Goal: Information Seeking & Learning: Check status

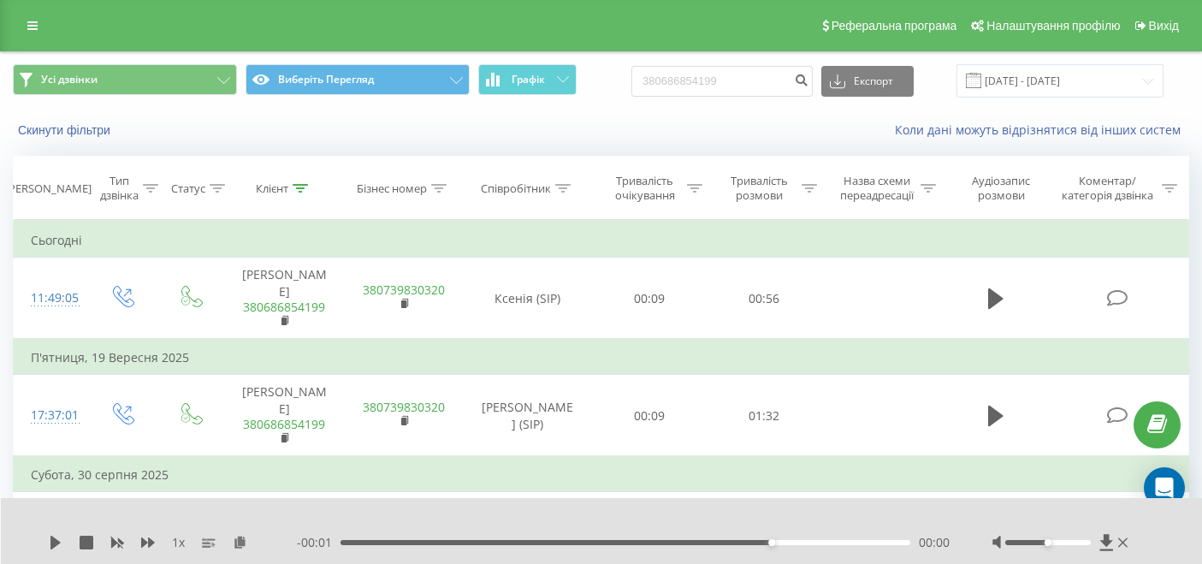
click at [756, 69] on input "380686854199" at bounding box center [721, 81] width 181 height 31
click at [757, 69] on input "380686854199" at bounding box center [721, 81] width 181 height 31
type input "380665526715"
drag, startPoint x: 819, startPoint y: 78, endPoint x: 858, endPoint y: 187, distance: 115.6
click at [808, 79] on icon "submit" at bounding box center [801, 78] width 15 height 10
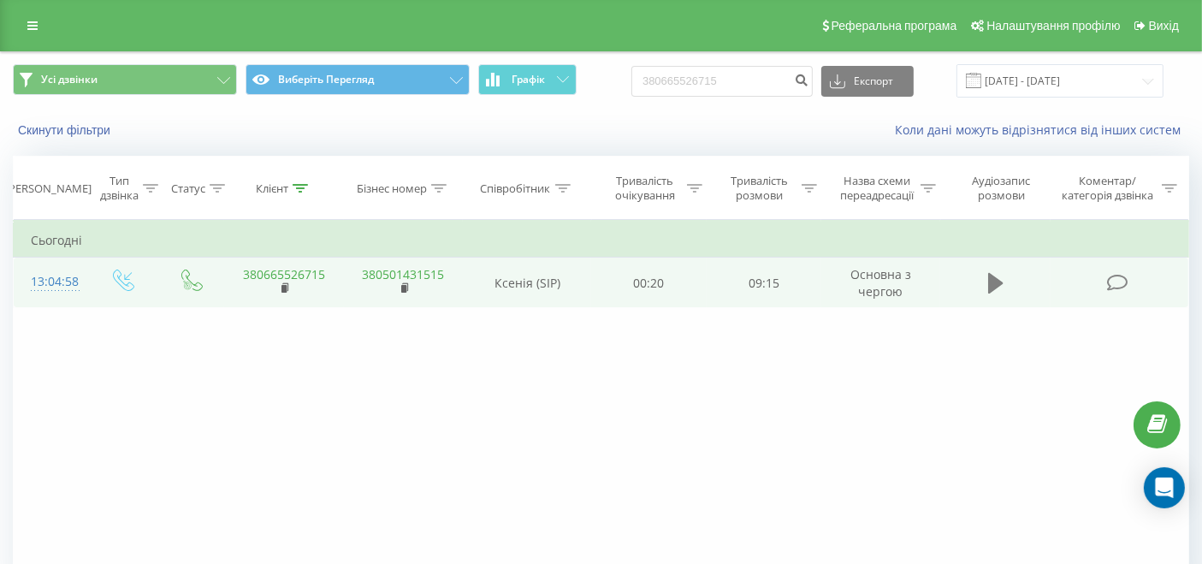
click at [992, 287] on icon at bounding box center [995, 283] width 15 height 21
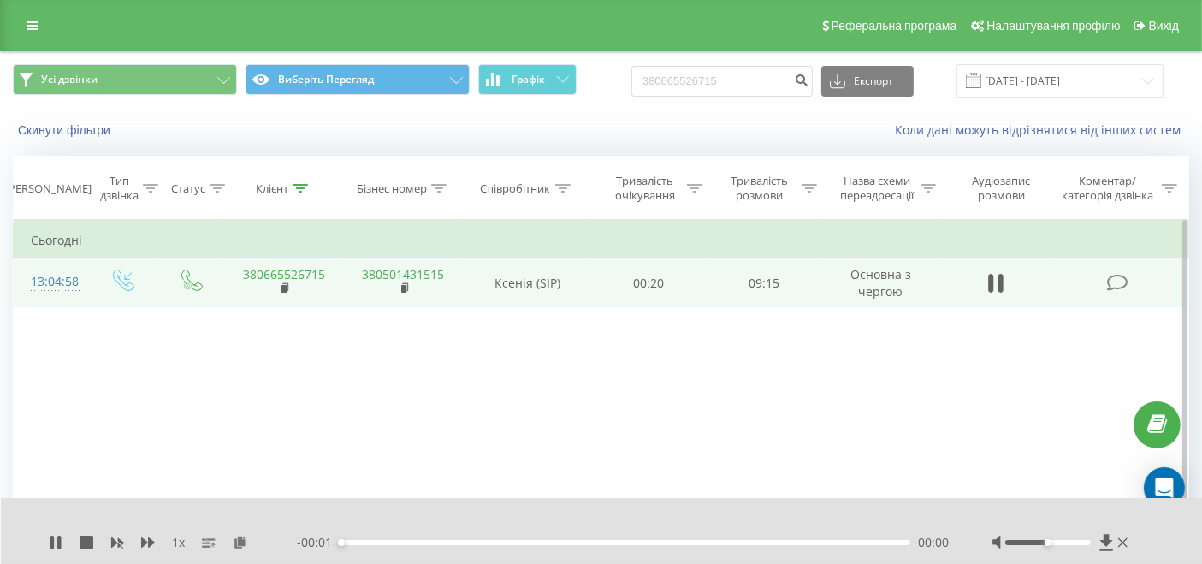
drag, startPoint x: 458, startPoint y: 534, endPoint x: 463, endPoint y: 542, distance: 9.3
click at [459, 540] on div "00:00" at bounding box center [625, 542] width 570 height 5
click at [379, 540] on div "01:54" at bounding box center [625, 542] width 570 height 5
click at [355, 540] on div "00:42" at bounding box center [625, 542] width 570 height 5
click at [428, 540] on div "00:35" at bounding box center [625, 542] width 570 height 5
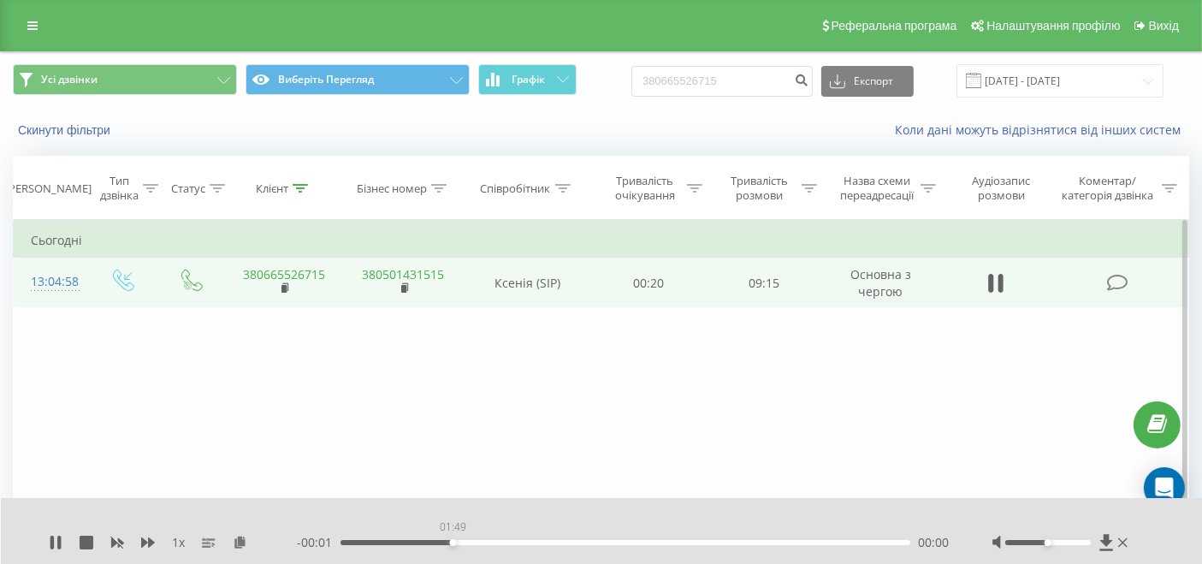
click at [454, 540] on div "01:49" at bounding box center [625, 542] width 570 height 5
click at [479, 540] on div "00:00" at bounding box center [625, 542] width 570 height 5
click at [503, 534] on div "- 00:01 00:00 00:00" at bounding box center [623, 542] width 653 height 17
click at [500, 540] on div "02:33" at bounding box center [625, 542] width 570 height 5
click at [515, 540] on div "00:00" at bounding box center [625, 542] width 570 height 5
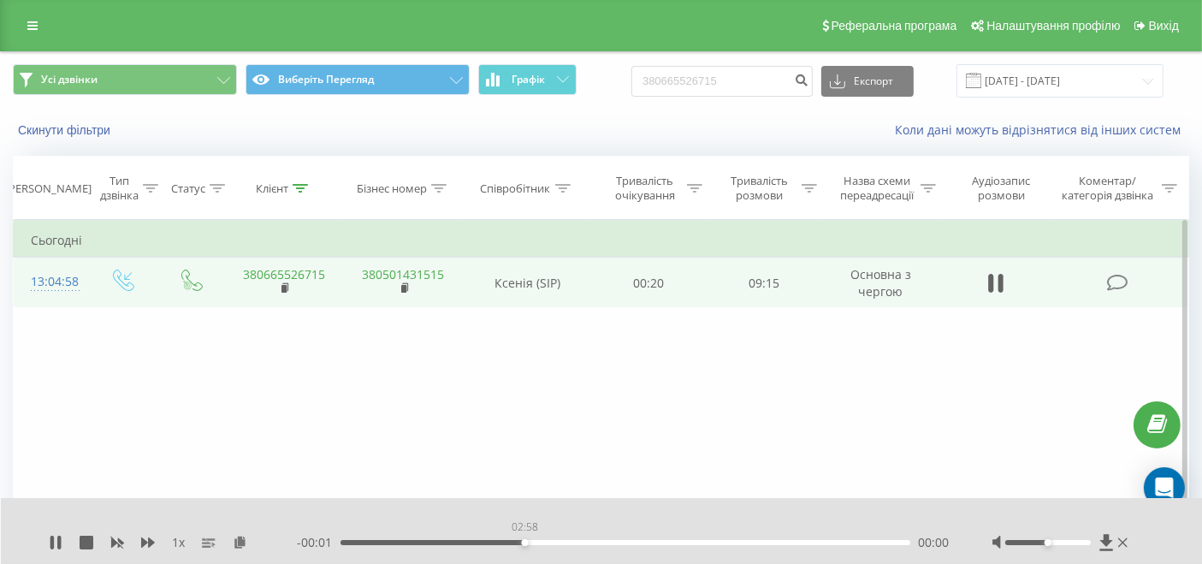
click at [526, 540] on div "02:58" at bounding box center [625, 542] width 570 height 5
click at [573, 540] on div "03:44" at bounding box center [625, 542] width 570 height 5
click at [622, 536] on div "- 00:01 03:47 00:00" at bounding box center [623, 542] width 653 height 17
click at [636, 540] on div "03:47" at bounding box center [625, 542] width 570 height 5
click at [675, 540] on div "00:00" at bounding box center [625, 542] width 570 height 5
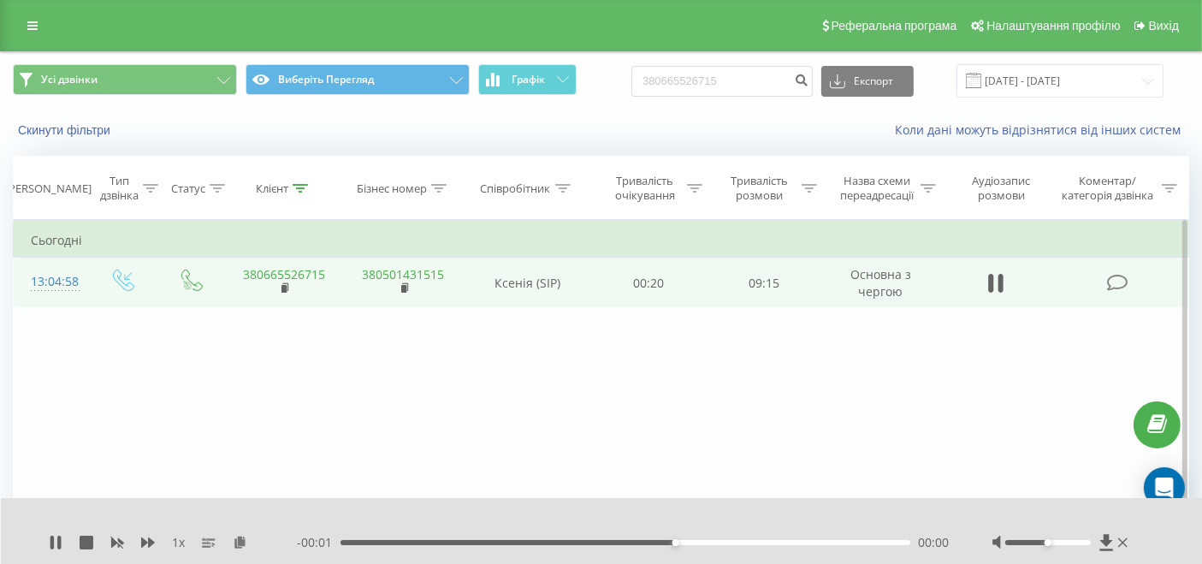
click at [694, 540] on div "05:25" at bounding box center [625, 542] width 570 height 5
click at [720, 540] on div "06:07" at bounding box center [625, 542] width 570 height 5
click at [755, 540] on div "06:09" at bounding box center [625, 542] width 570 height 5
click at [775, 540] on div "06:44" at bounding box center [625, 542] width 570 height 5
click at [812, 540] on div "07:35" at bounding box center [625, 542] width 570 height 5
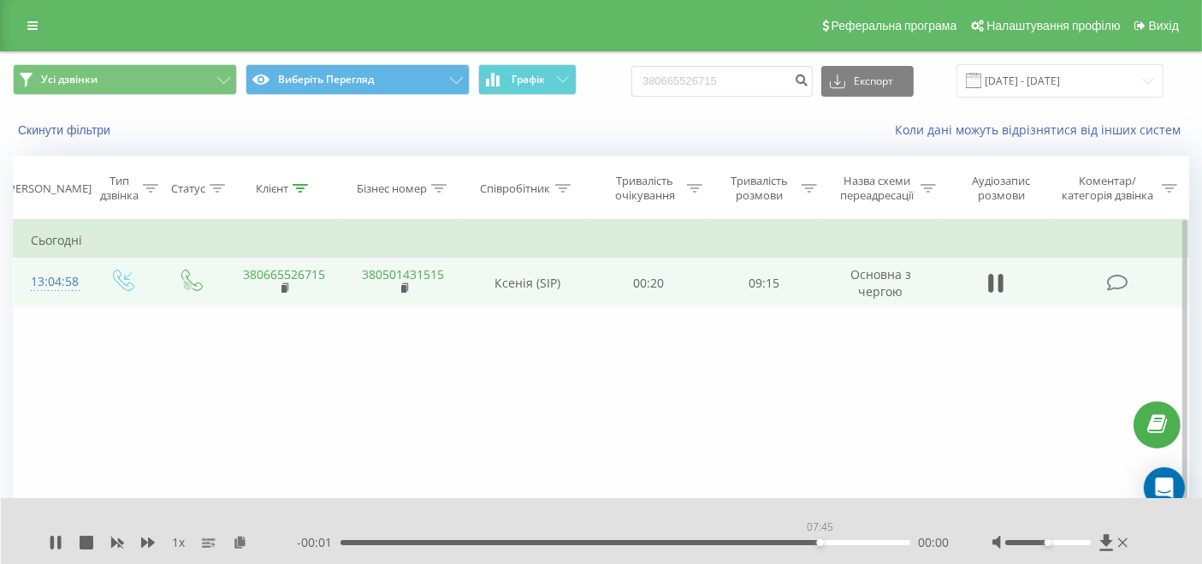
click at [821, 540] on div "07:45" at bounding box center [625, 542] width 570 height 5
click at [58, 536] on icon at bounding box center [58, 543] width 3 height 14
